Goal: Task Accomplishment & Management: Manage account settings

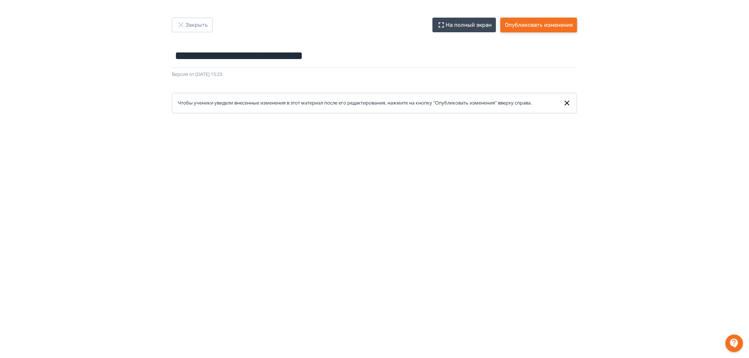
click at [542, 26] on button "Опубликовать изменения" at bounding box center [538, 25] width 77 height 15
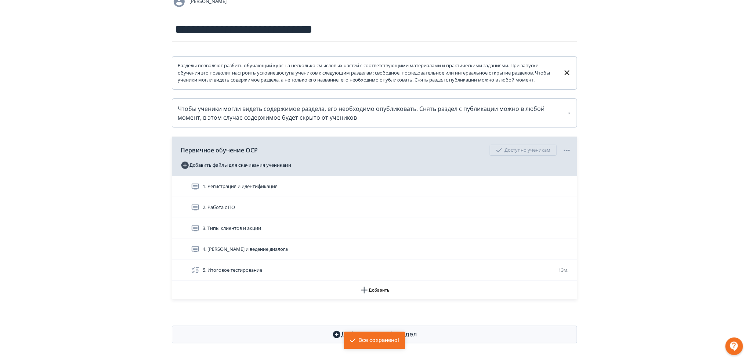
scroll to position [78, 0]
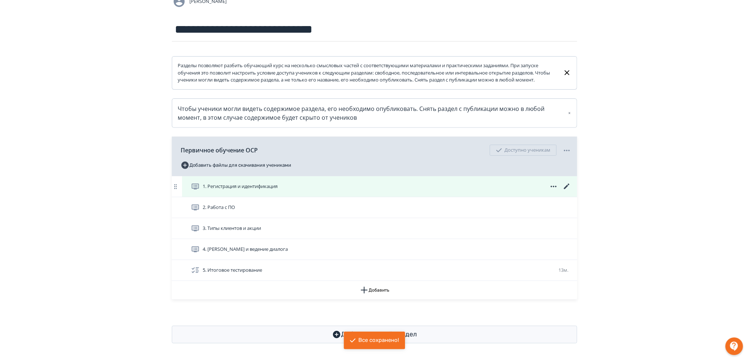
click at [567, 185] on icon at bounding box center [567, 187] width 6 height 6
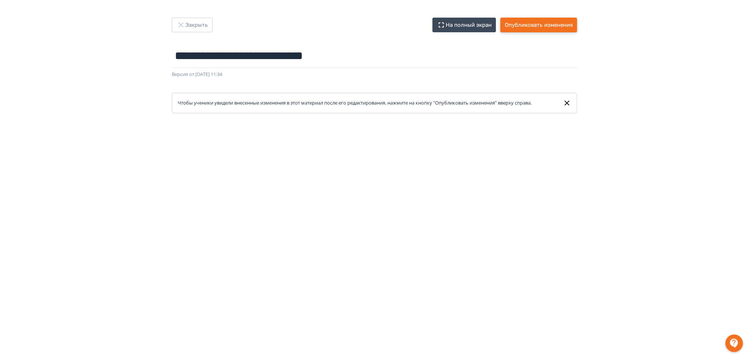
click at [537, 29] on button "Опубликовать изменения" at bounding box center [538, 25] width 77 height 15
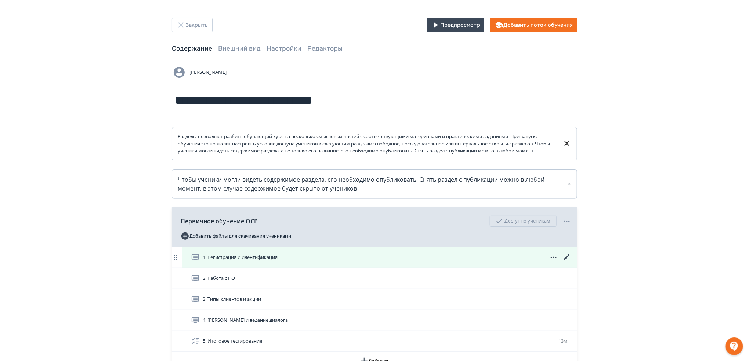
click at [565, 260] on icon at bounding box center [567, 257] width 6 height 6
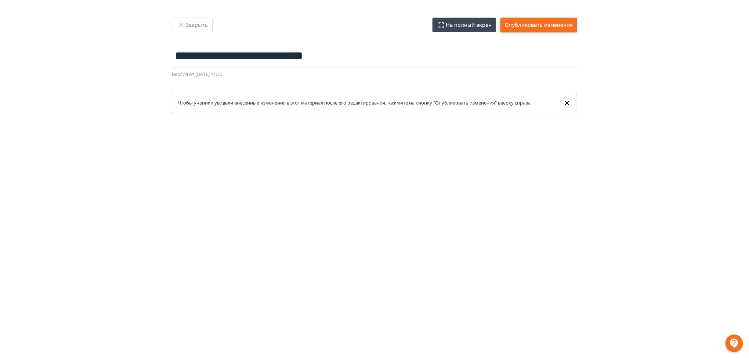
click at [554, 23] on button "Опубликовать изменения" at bounding box center [538, 25] width 77 height 15
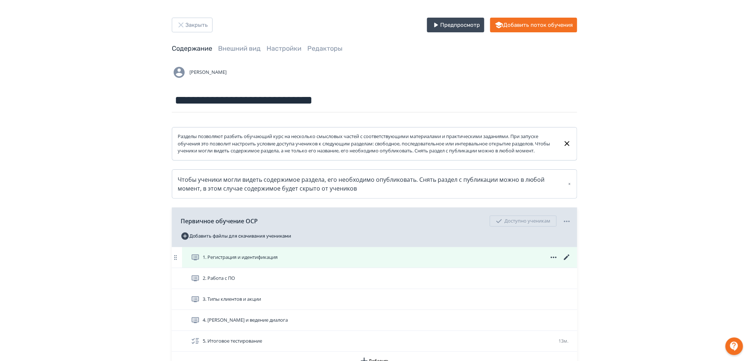
click at [566, 262] on icon at bounding box center [566, 257] width 9 height 9
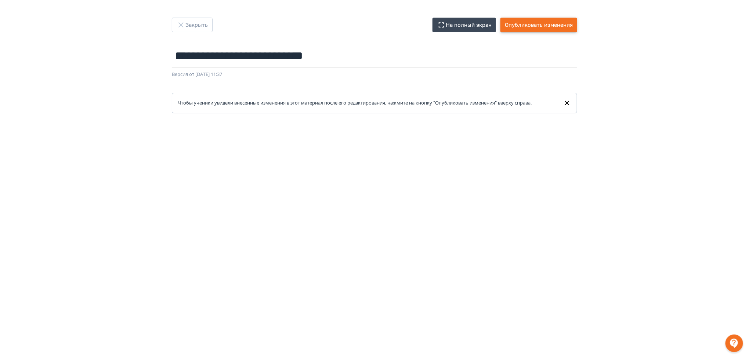
click at [518, 22] on button "Опубликовать изменения" at bounding box center [538, 25] width 77 height 15
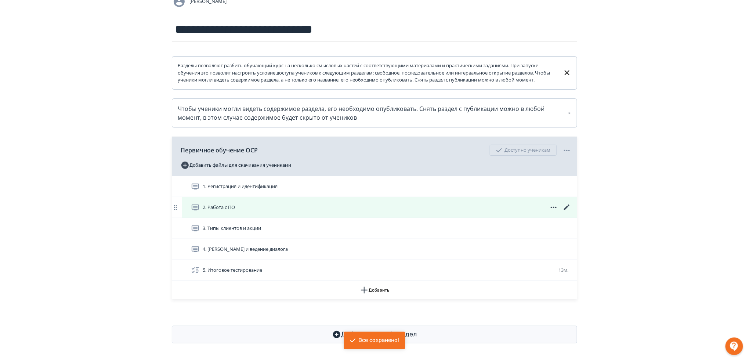
scroll to position [78, 0]
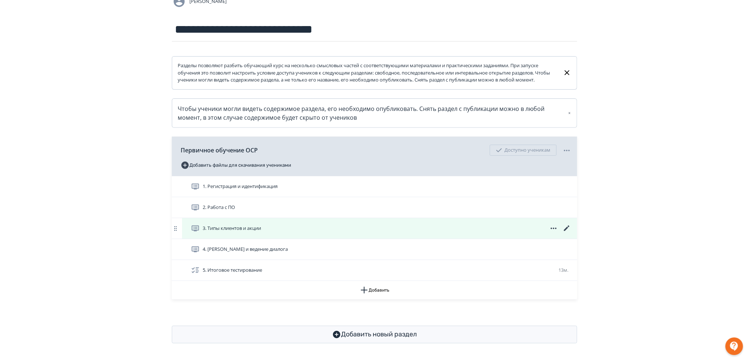
click at [568, 228] on icon at bounding box center [566, 228] width 9 height 9
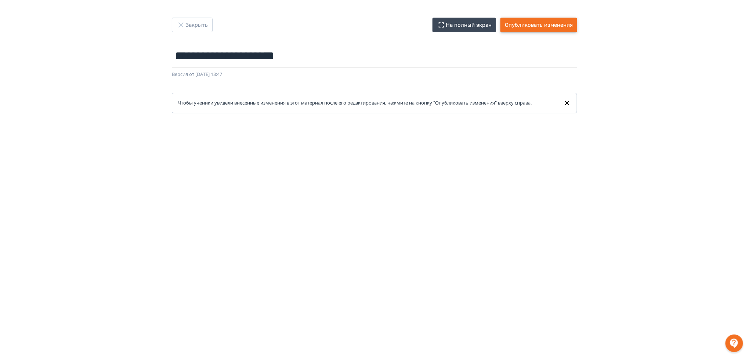
click at [540, 26] on button "Опубликовать изменения" at bounding box center [538, 25] width 77 height 15
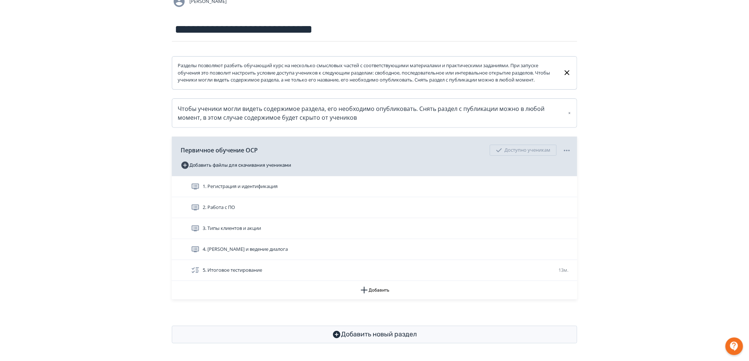
scroll to position [78, 0]
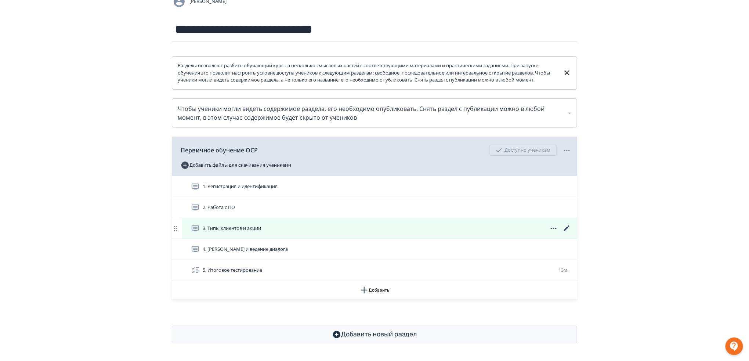
click at [568, 229] on icon at bounding box center [566, 228] width 9 height 9
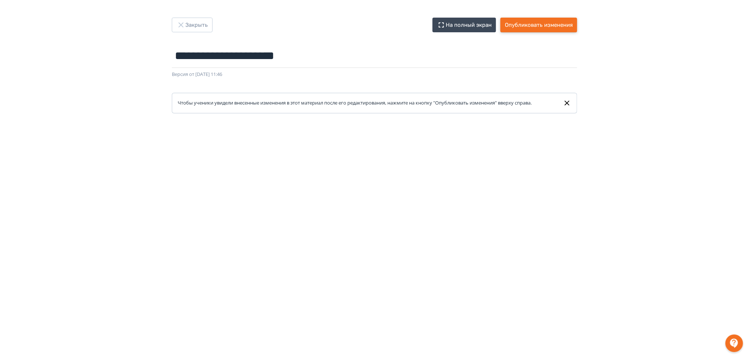
click at [551, 21] on button "Опубликовать изменения" at bounding box center [538, 25] width 77 height 15
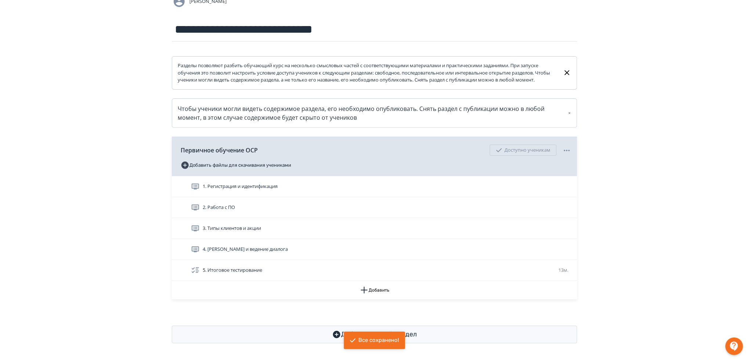
scroll to position [78, 0]
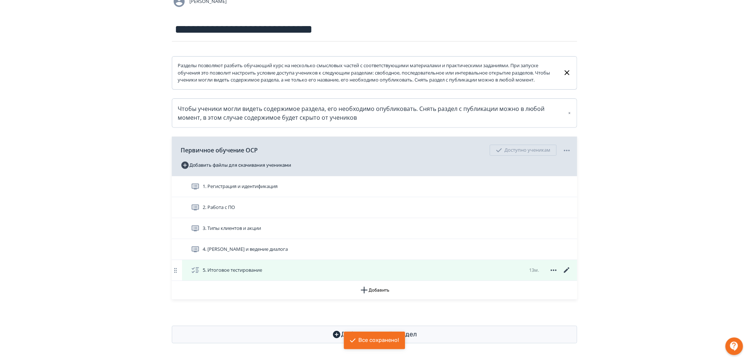
click at [567, 272] on icon at bounding box center [566, 270] width 9 height 9
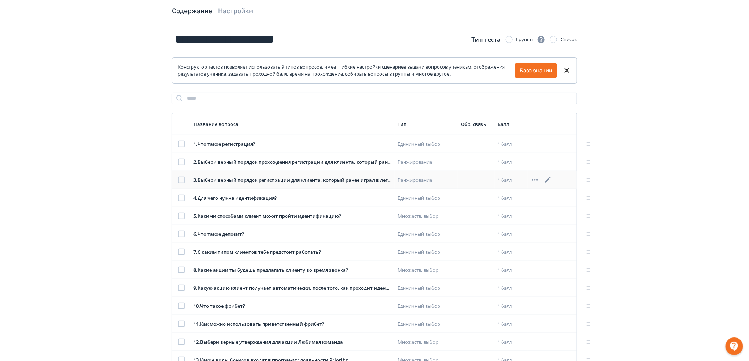
scroll to position [98, 0]
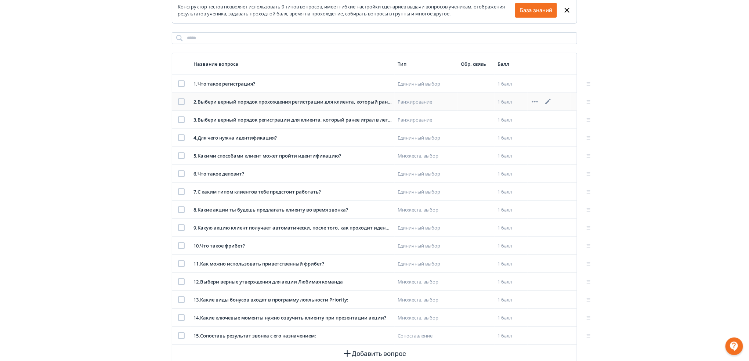
click at [548, 102] on icon at bounding box center [548, 102] width 6 height 6
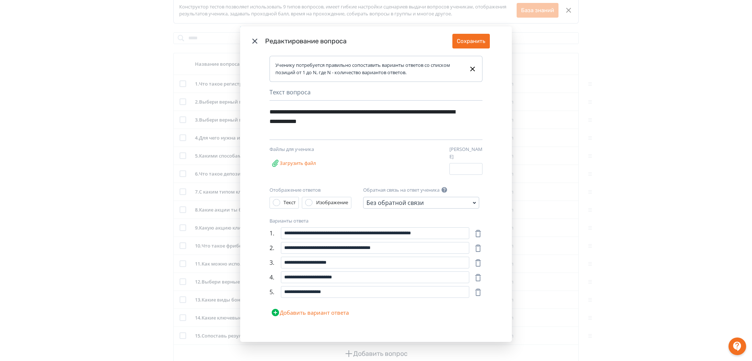
click at [255, 43] on icon "Modal" at bounding box center [254, 41] width 9 height 9
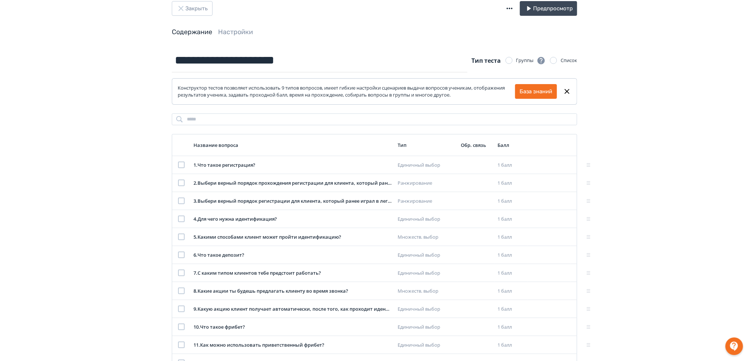
scroll to position [0, 0]
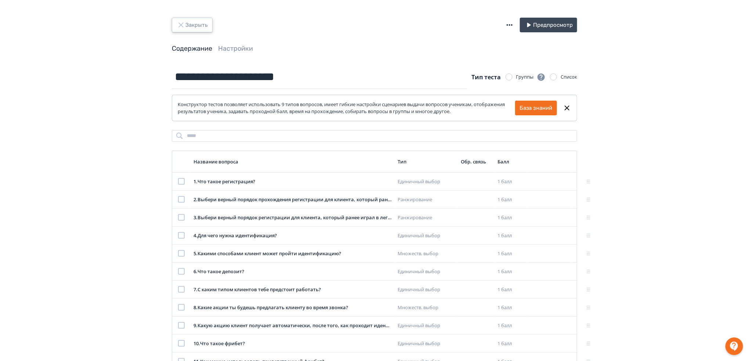
click at [185, 22] on icon "button" at bounding box center [181, 25] width 9 height 9
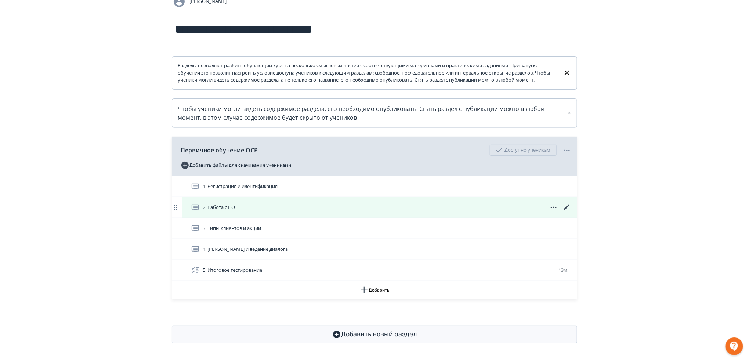
scroll to position [78, 0]
click at [567, 207] on icon at bounding box center [567, 207] width 6 height 6
